Goal: Information Seeking & Learning: Learn about a topic

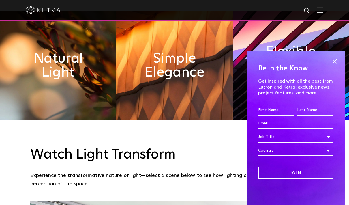
scroll to position [319, 0]
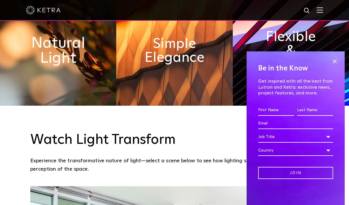
click at [69, 62] on h2 "Natural Light" at bounding box center [58, 50] width 63 height 30
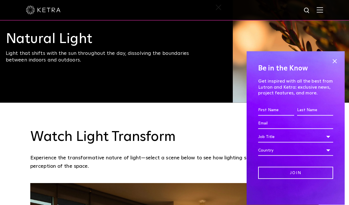
scroll to position [322, 0]
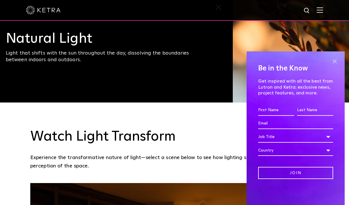
click at [336, 66] on span at bounding box center [334, 61] width 9 height 9
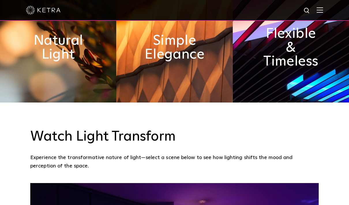
click at [320, 15] on div at bounding box center [174, 10] width 297 height 20
click at [320, 8] on img at bounding box center [319, 9] width 6 height 5
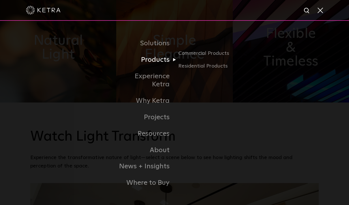
click at [162, 68] on link "Products" at bounding box center [144, 60] width 59 height 16
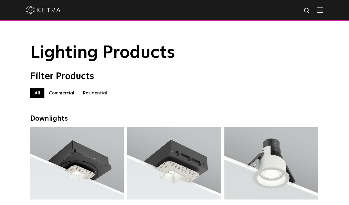
click at [101, 91] on label "Residential" at bounding box center [94, 93] width 33 height 10
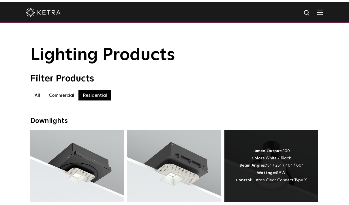
scroll to position [46, 0]
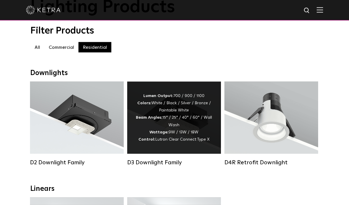
click at [171, 164] on div "D3 Downlight Family" at bounding box center [174, 162] width 94 height 7
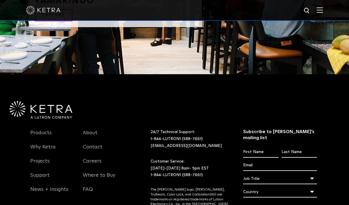
scroll to position [1180, 0]
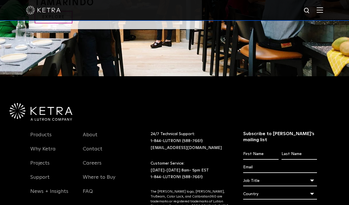
click at [45, 121] on img at bounding box center [41, 112] width 63 height 18
